Goal: Information Seeking & Learning: Understand process/instructions

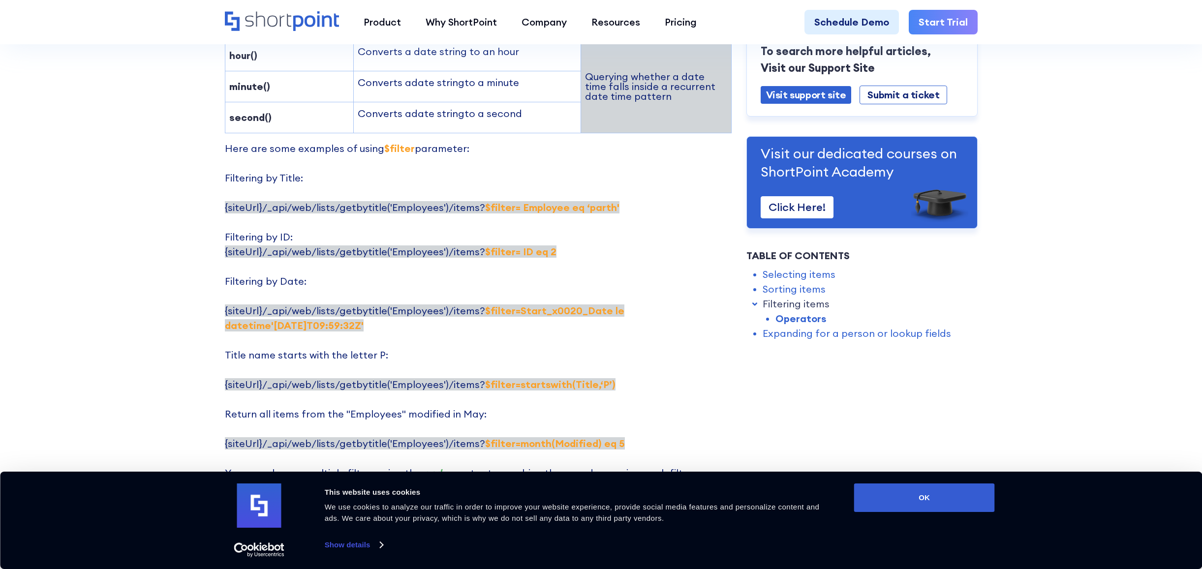
scroll to position [1712, 0]
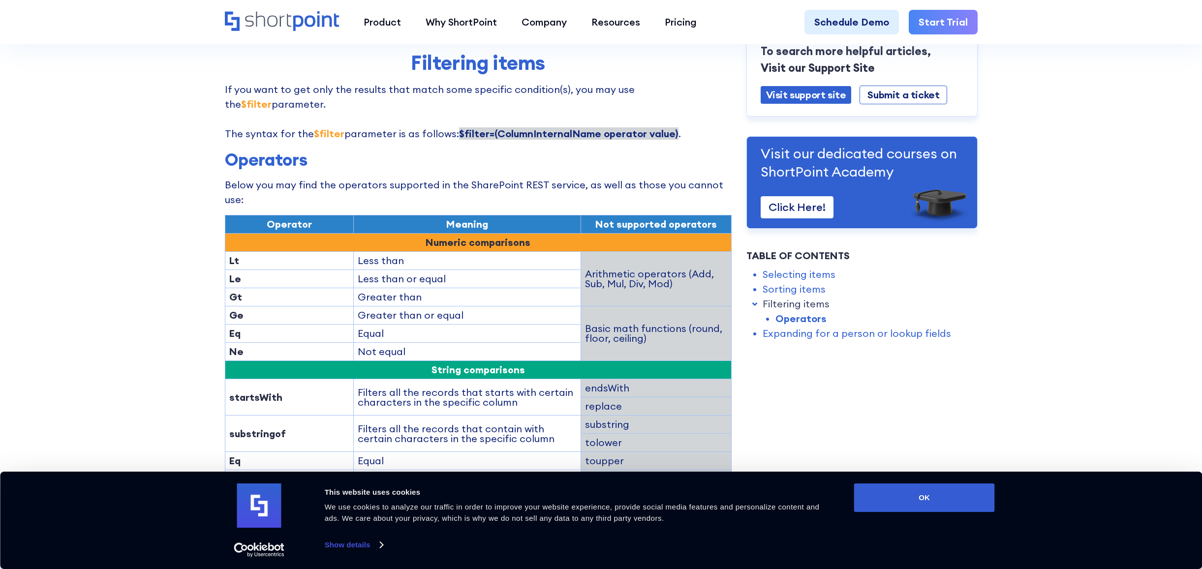
scroll to position [1299, 0]
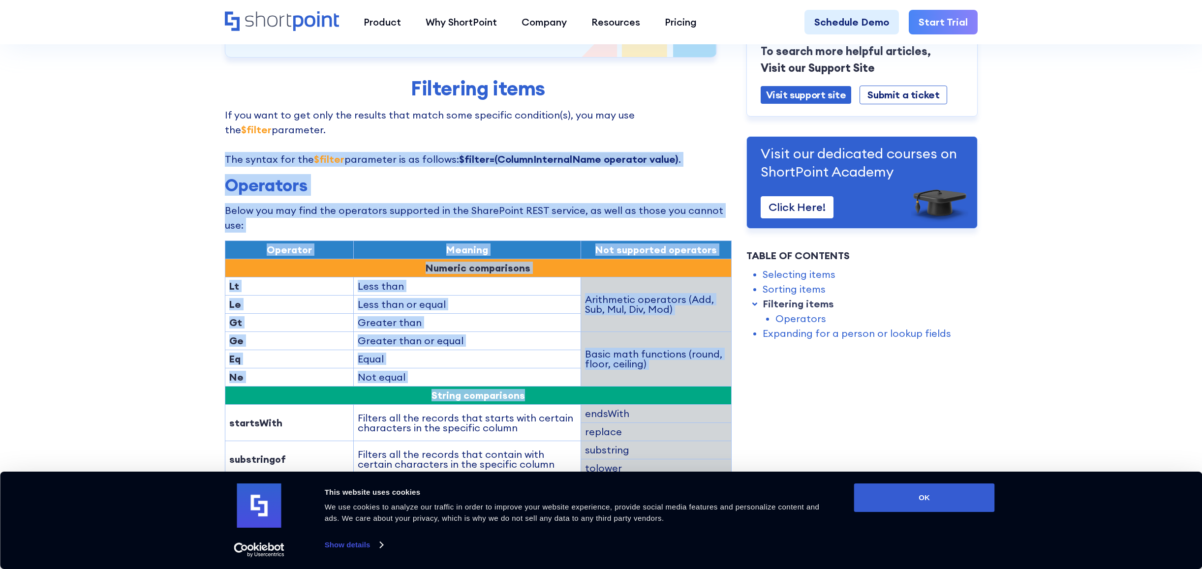
drag, startPoint x: 225, startPoint y: 118, endPoint x: 599, endPoint y: 343, distance: 436.4
click at [599, 343] on div "ShortPoint REST API: Selecting, Filtering, Sorting Results in a SharePoint List…" at bounding box center [478, 236] width 507 height 2875
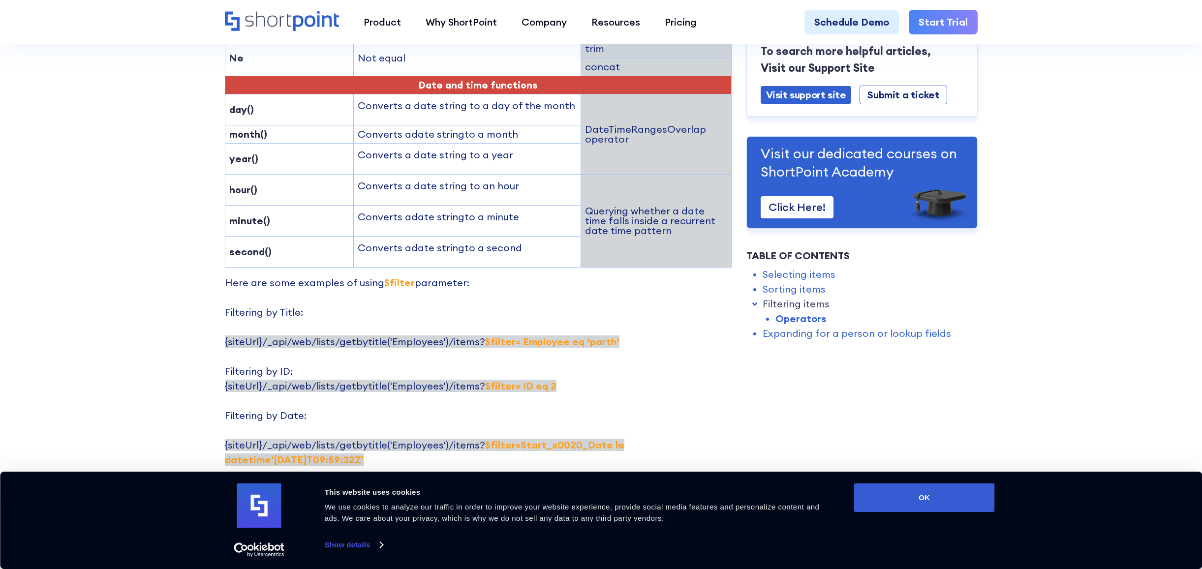
scroll to position [1771, 0]
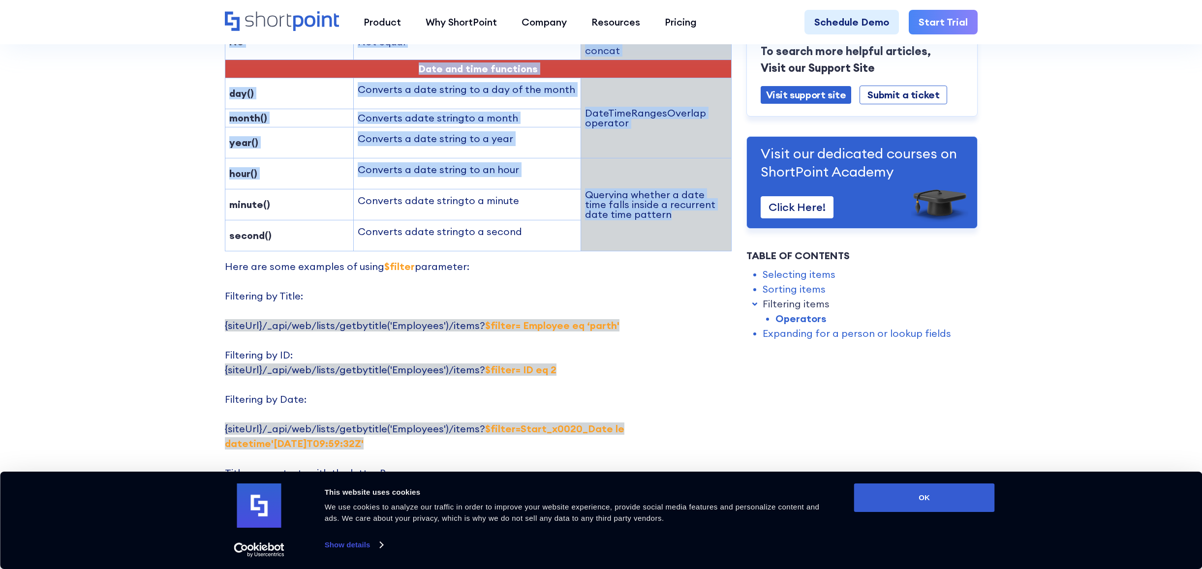
click at [669, 182] on td "Querying whether a date time falls inside a recurrent date time pattern" at bounding box center [656, 204] width 150 height 93
click at [596, 259] on p "Here are some examples of using $filter parameter: Filtering by Title: {siteUrl…" at bounding box center [478, 458] width 507 height 399
copy div "The syntax for the $filter parameter is as follows: $filter=(ColumnInternalName…"
click at [645, 198] on div "Operator Meaning Not supported operators Numeric comparisons Lt Less than Arith…" at bounding box center [478, 13] width 507 height 491
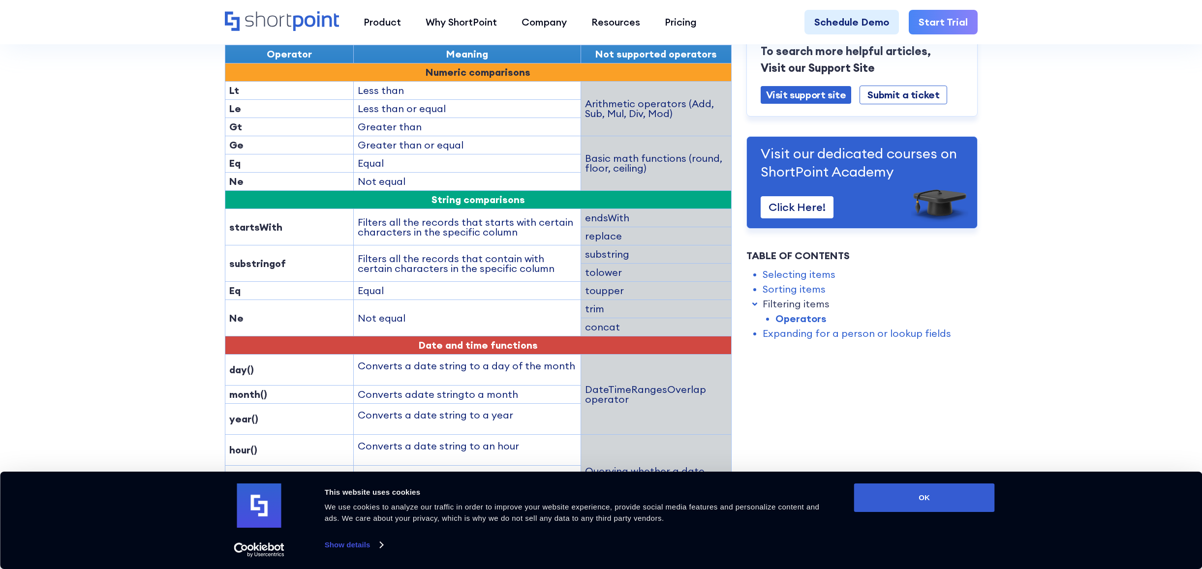
scroll to position [1476, 0]
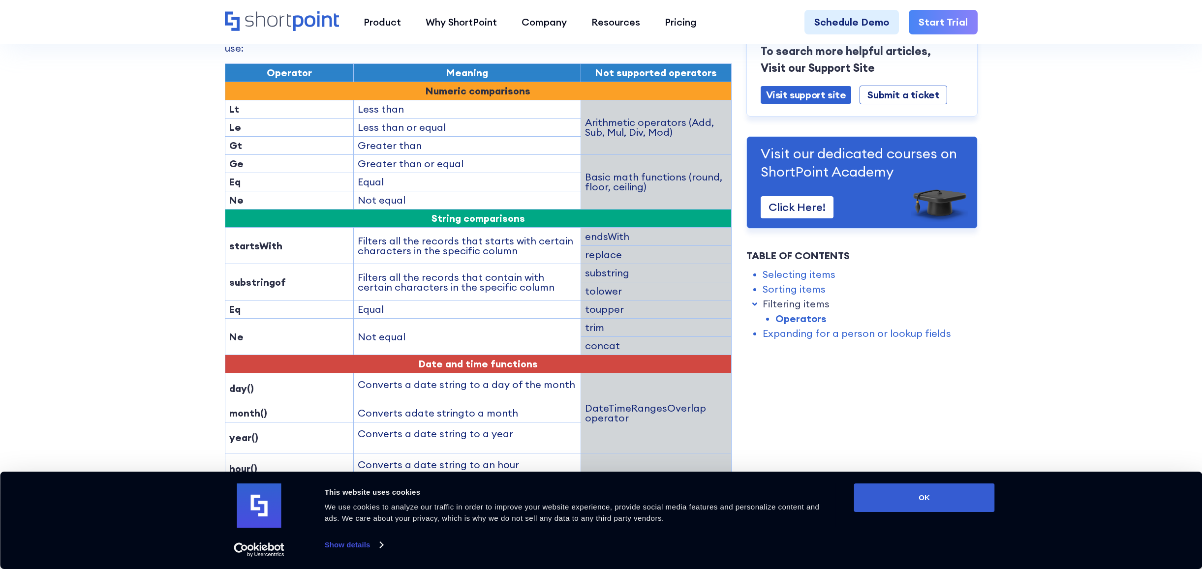
click at [170, 247] on section "ShortPoint REST API: Selecting, Filtering, Sorting Results in a SharePoint List…" at bounding box center [601, 59] width 1202 height 3071
click at [989, 425] on section "ShortPoint REST API: Selecting, Filtering, Sorting Results in a SharePoint List…" at bounding box center [601, 59] width 1202 height 3071
click at [933, 497] on button "OK" at bounding box center [924, 498] width 141 height 29
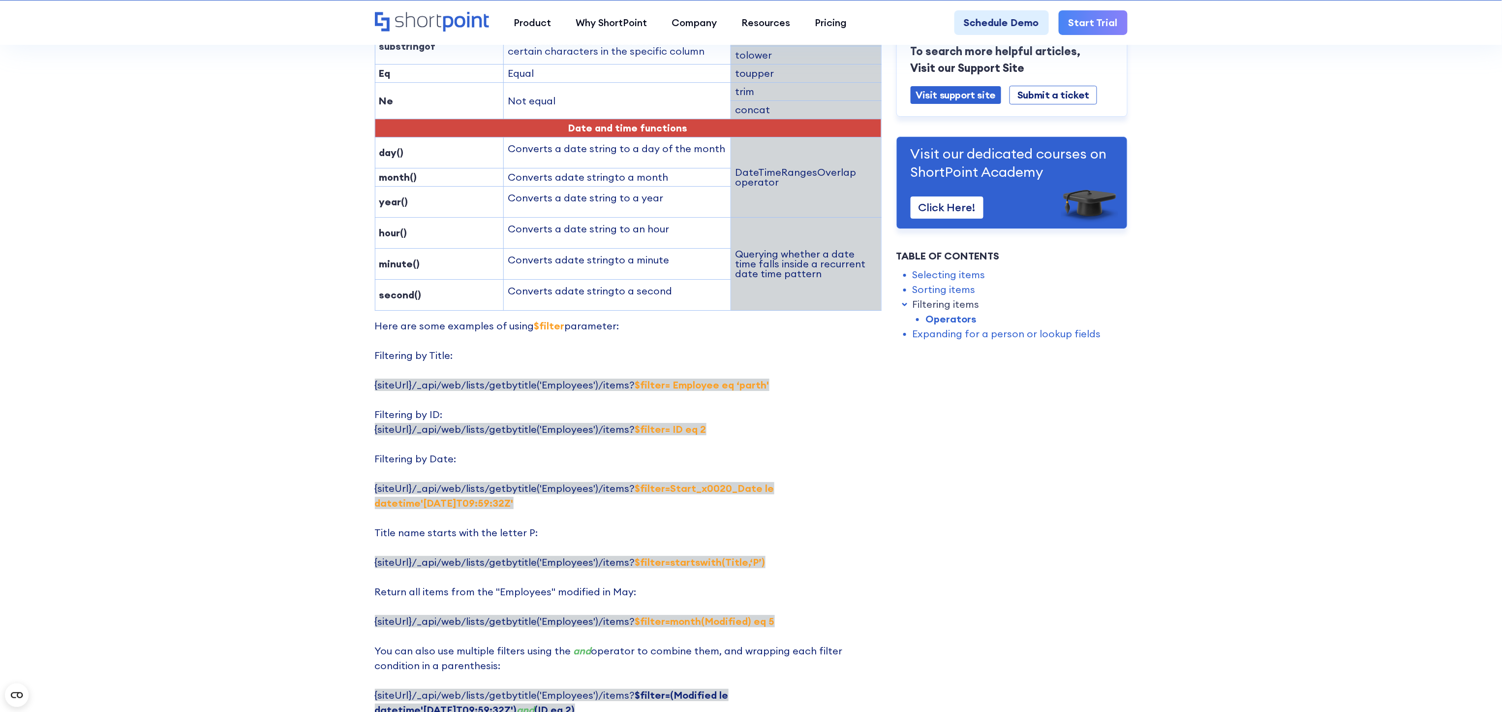
scroll to position [1786, 0]
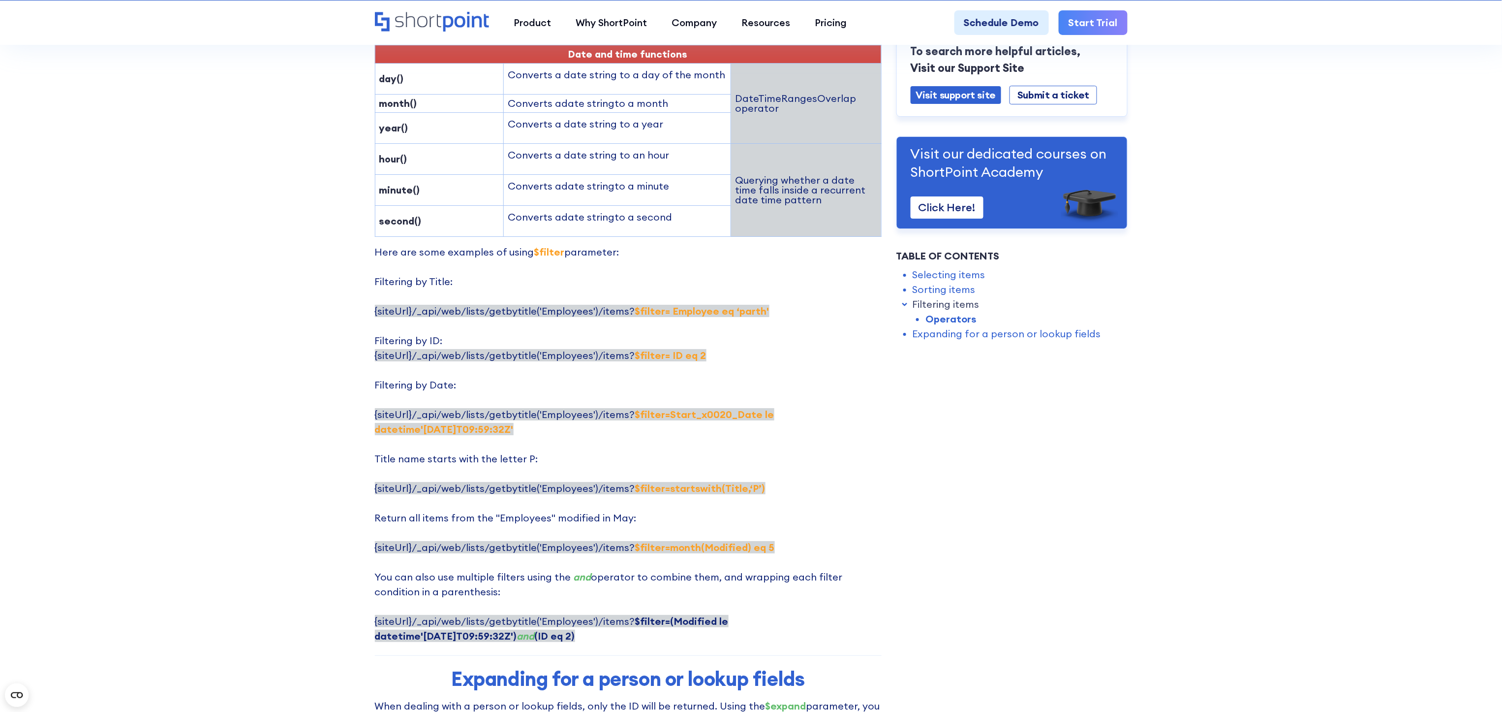
click at [700, 451] on p "Here are some examples of using $filter parameter: Filtering by Title: {siteUrl…" at bounding box center [628, 444] width 507 height 399
drag, startPoint x: 625, startPoint y: 432, endPoint x: 772, endPoint y: 431, distance: 146.6
click at [772, 431] on p "Here are some examples of using $filter parameter: Filtering by Title: {siteUrl…" at bounding box center [628, 444] width 507 height 399
copy strong "$filter=startswith(Title,‘P’)"
